Goal: Find specific page/section: Find specific page/section

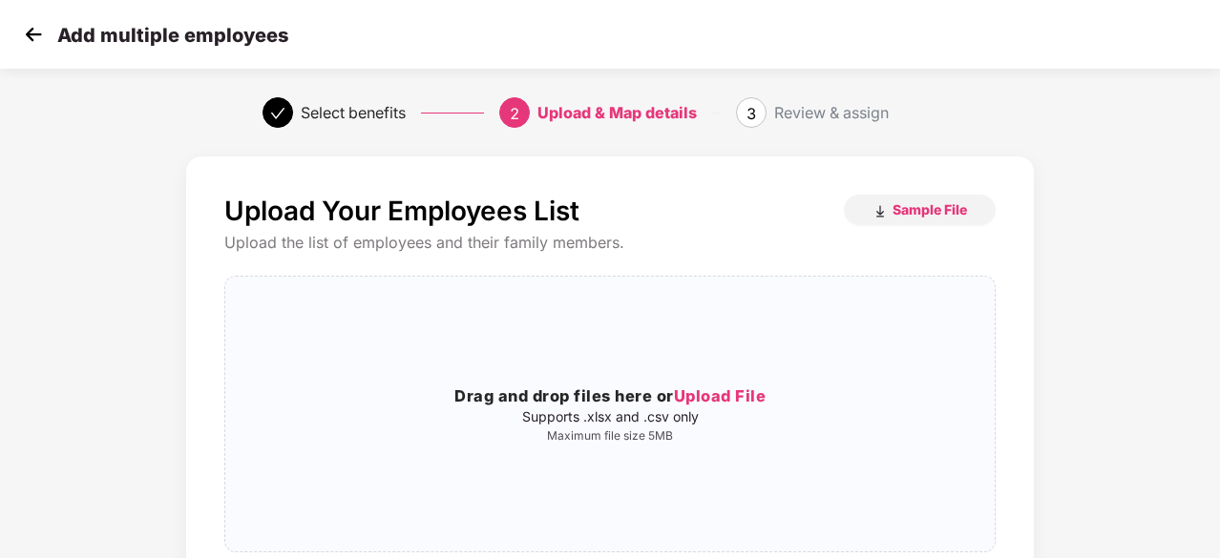
click at [27, 31] on img at bounding box center [33, 34] width 29 height 29
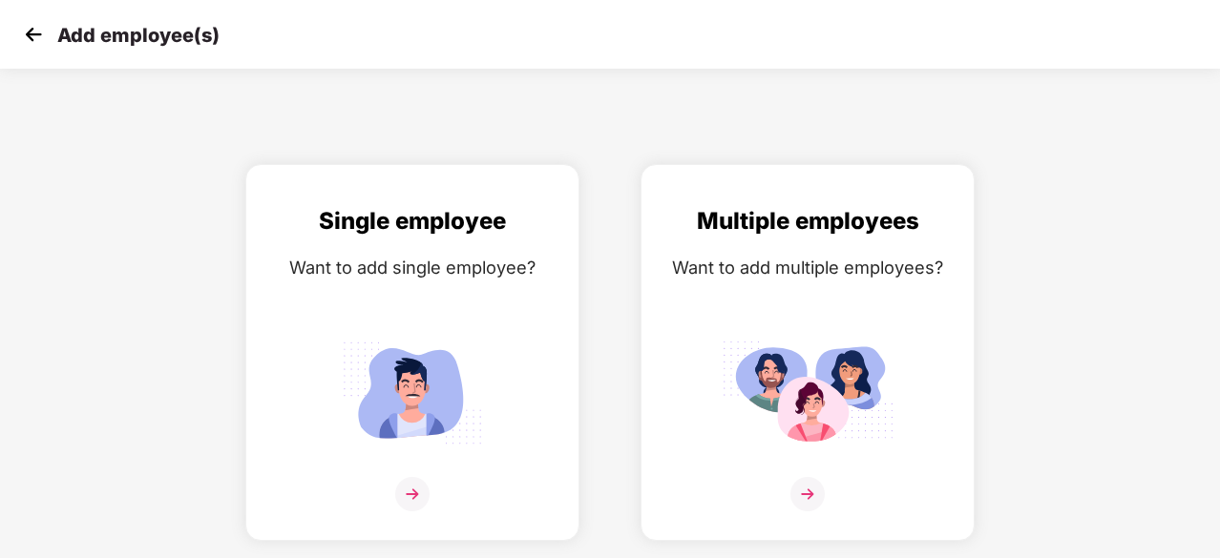
click at [37, 33] on img at bounding box center [33, 34] width 29 height 29
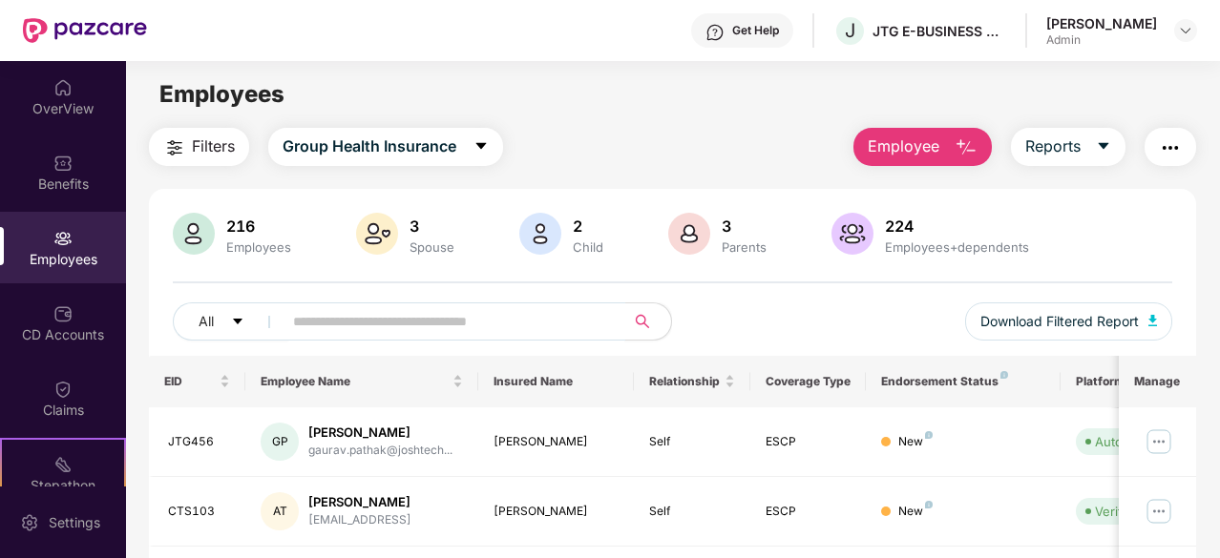
click at [301, 328] on input "text" at bounding box center [446, 321] width 306 height 29
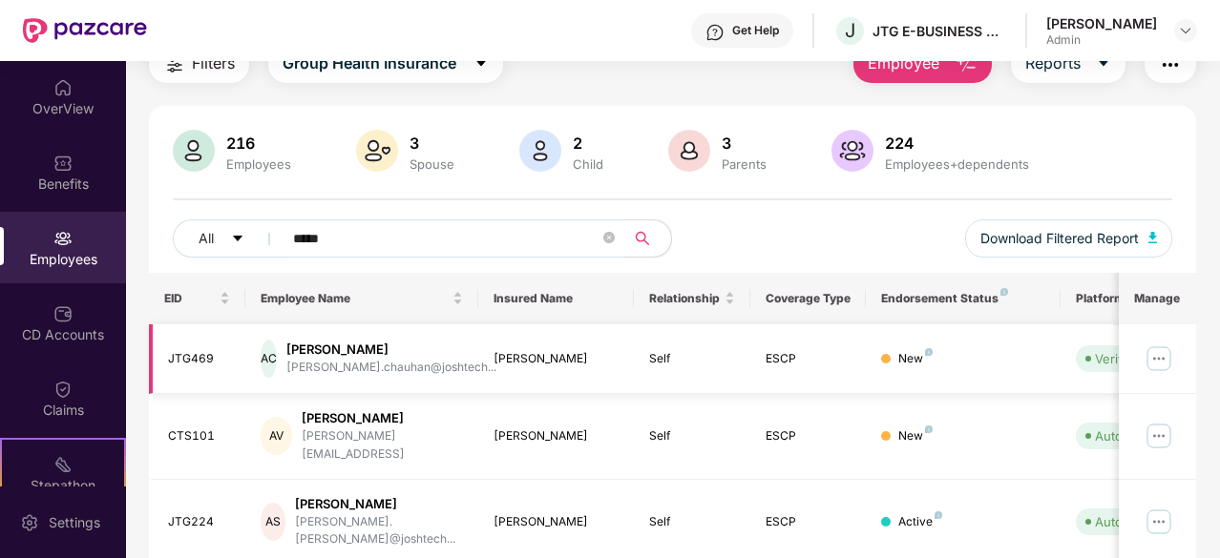
scroll to position [124, 0]
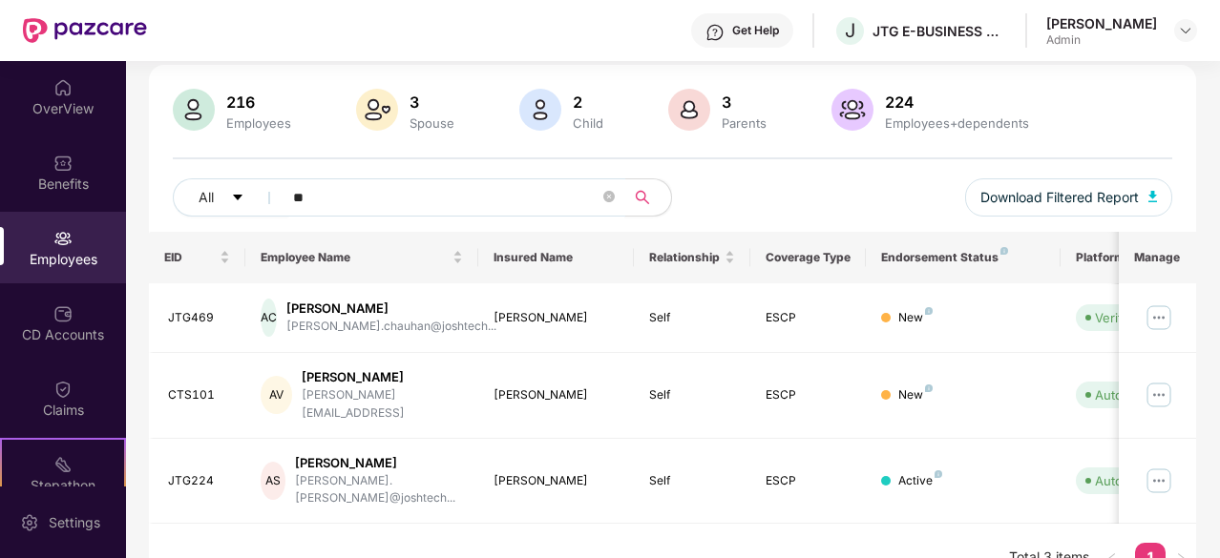
type input "*"
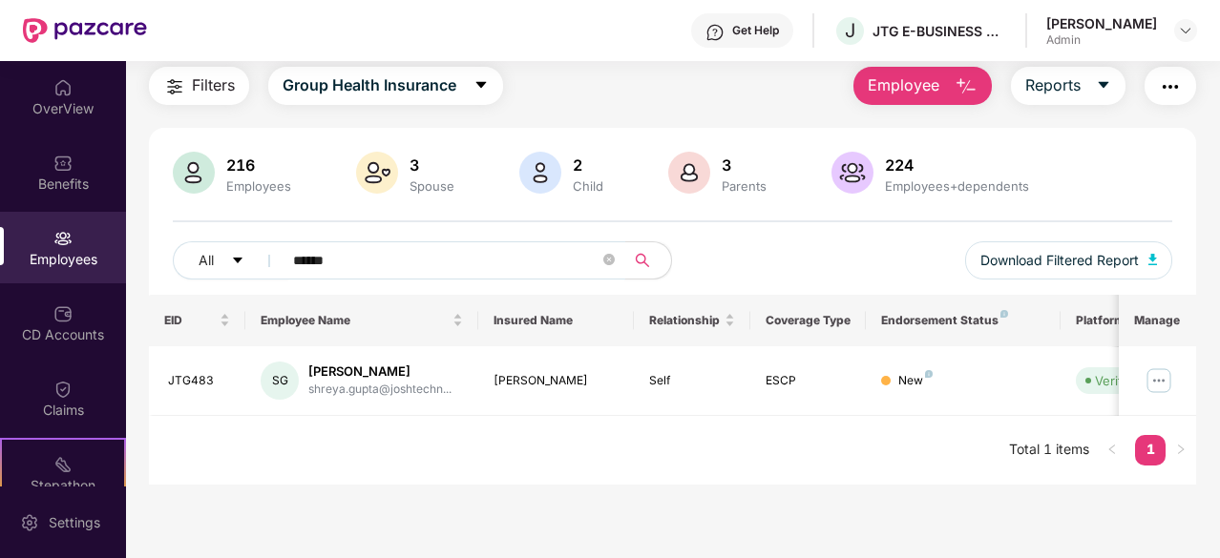
scroll to position [61, 0]
type input "******"
